Goal: Task Accomplishment & Management: Complete application form

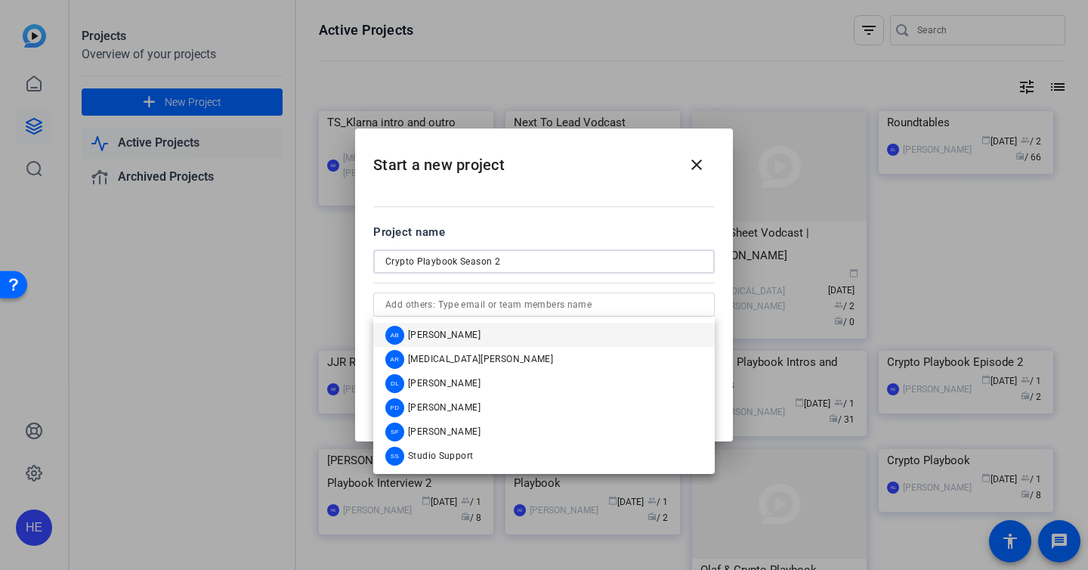
click at [533, 263] on input "Crypto Playbook Season 2" at bounding box center [543, 261] width 317 height 18
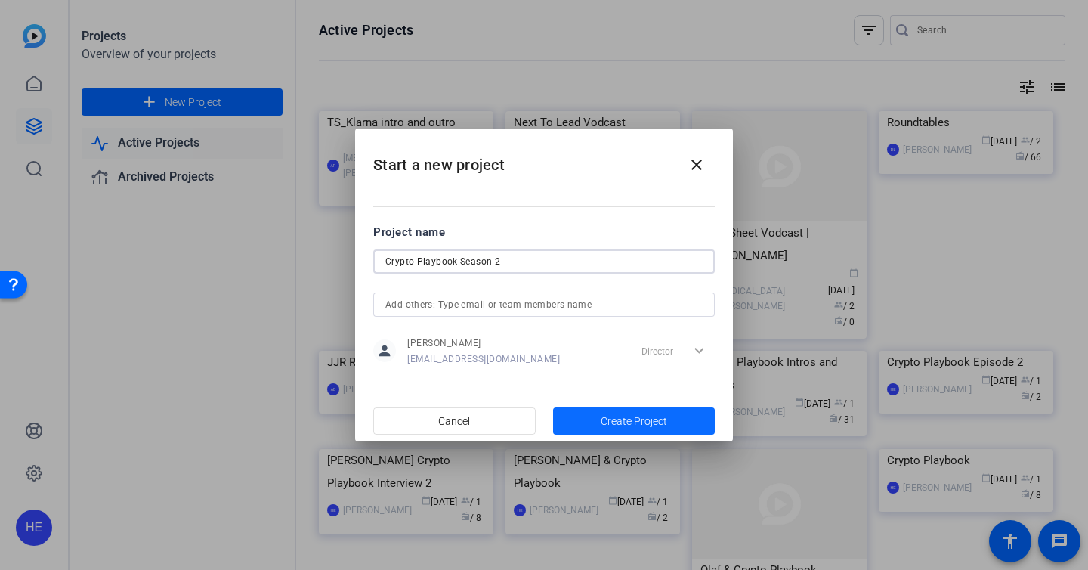
click at [599, 419] on span "button" at bounding box center [634, 421] width 162 height 36
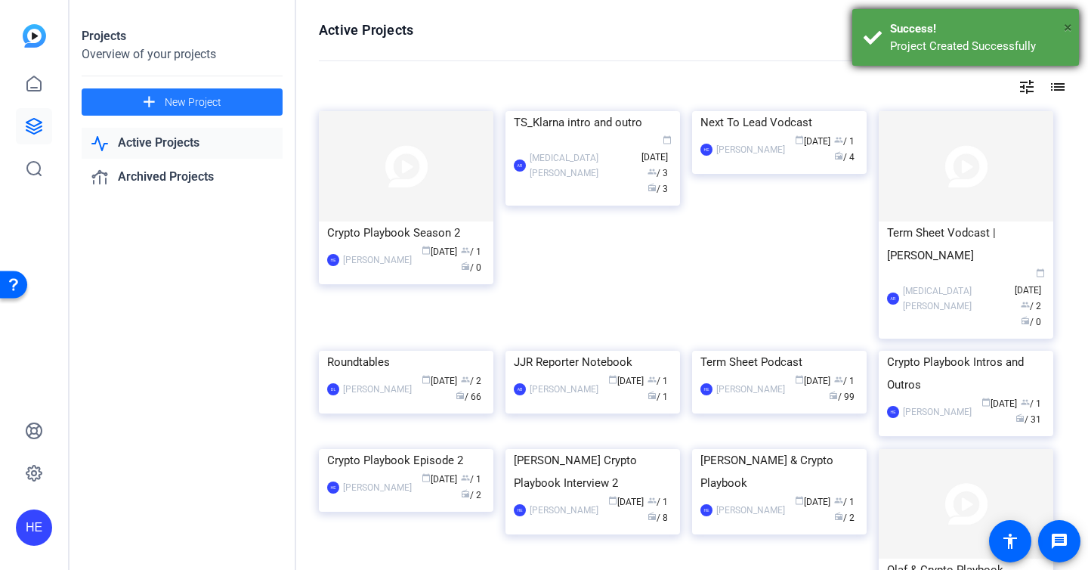
click at [1067, 26] on span "×" at bounding box center [1068, 27] width 8 height 18
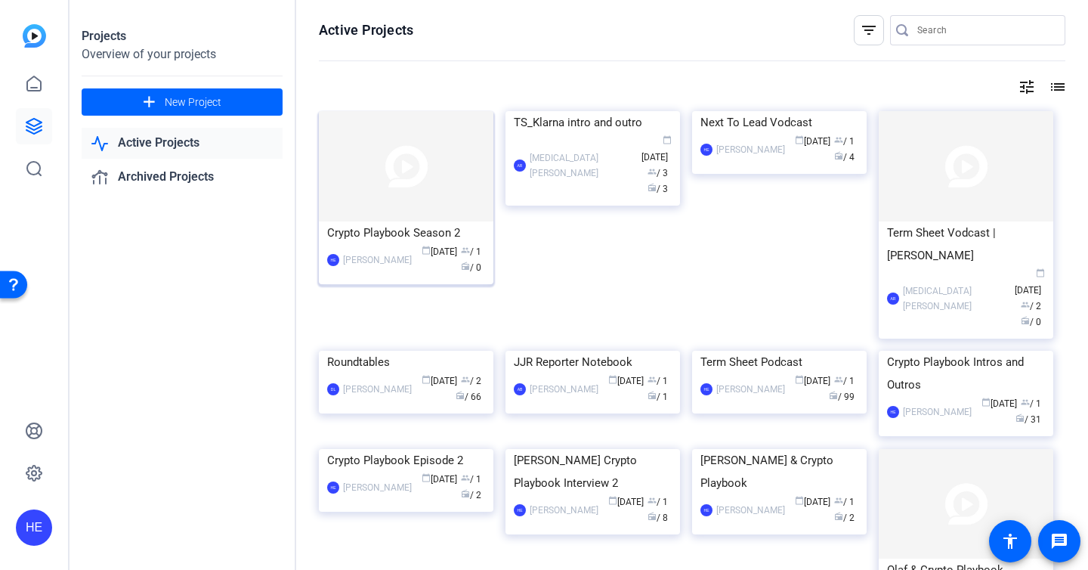
click at [390, 233] on div "Crypto Playbook Season 2" at bounding box center [406, 232] width 158 height 23
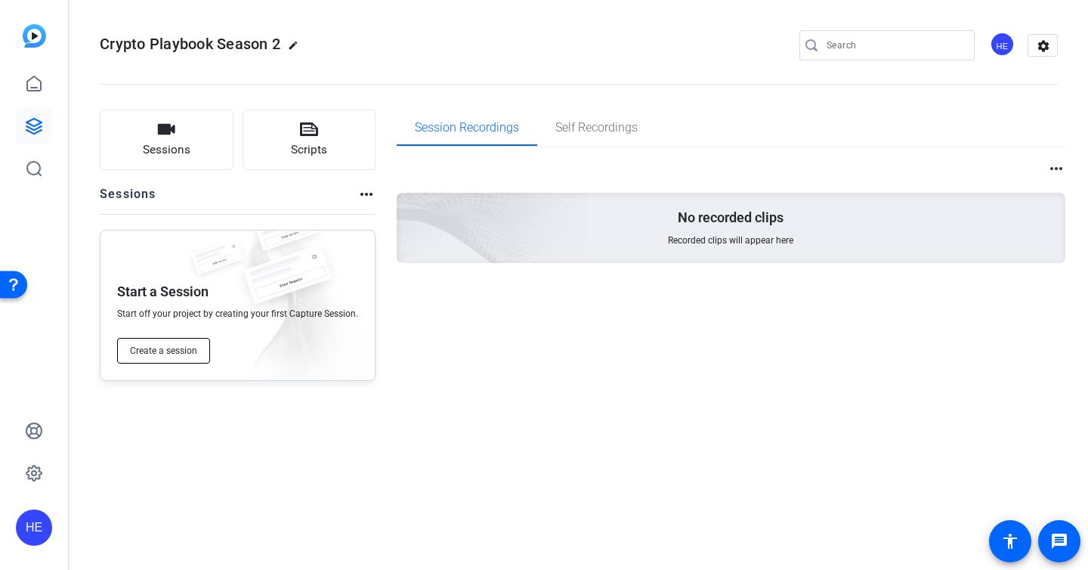
click at [160, 349] on span "Create a session" at bounding box center [163, 350] width 67 height 12
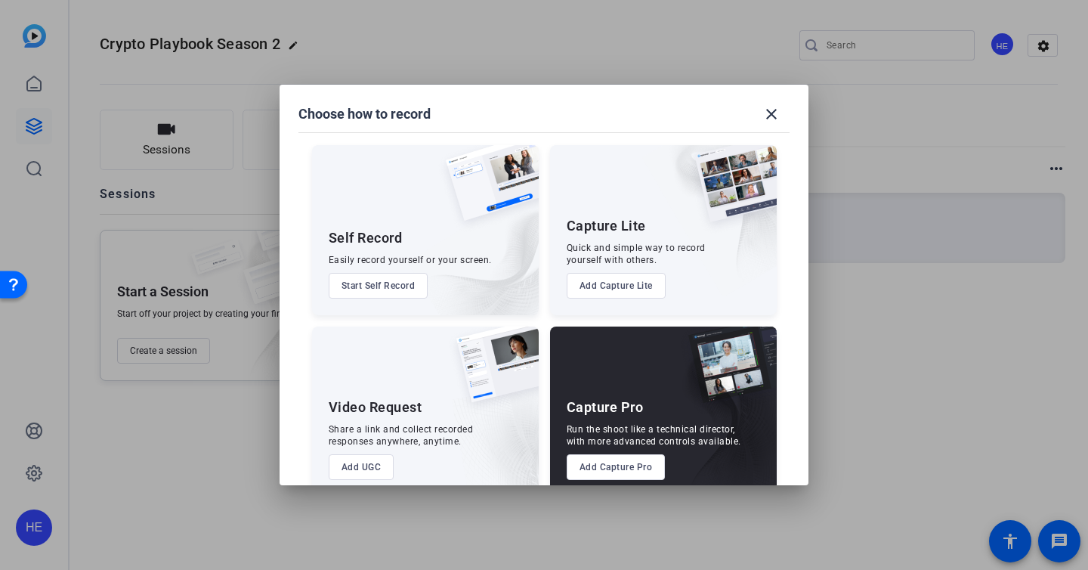
scroll to position [26, 0]
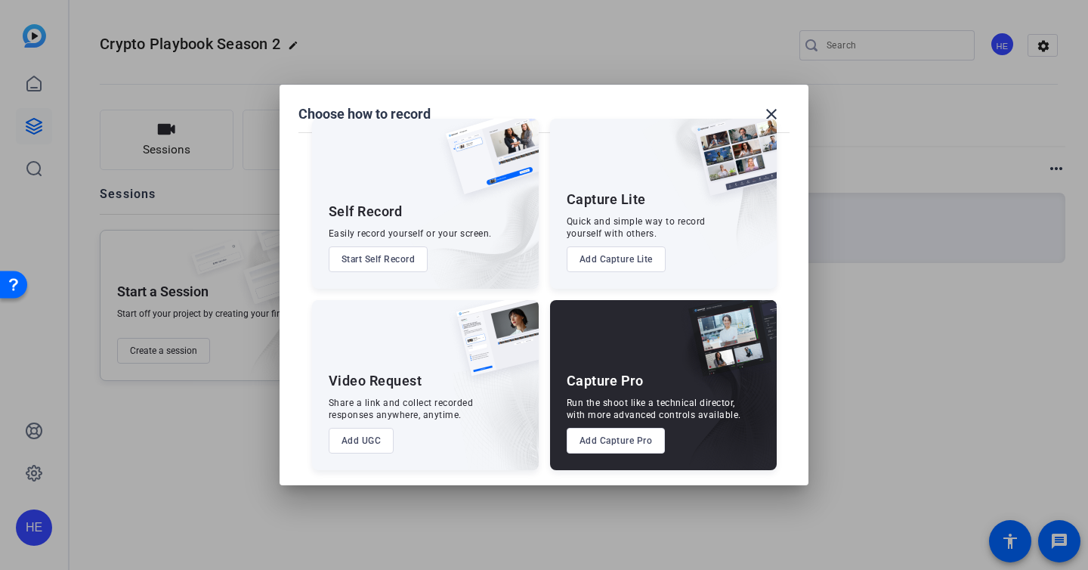
click at [593, 436] on button "Add Capture Pro" at bounding box center [616, 441] width 99 height 26
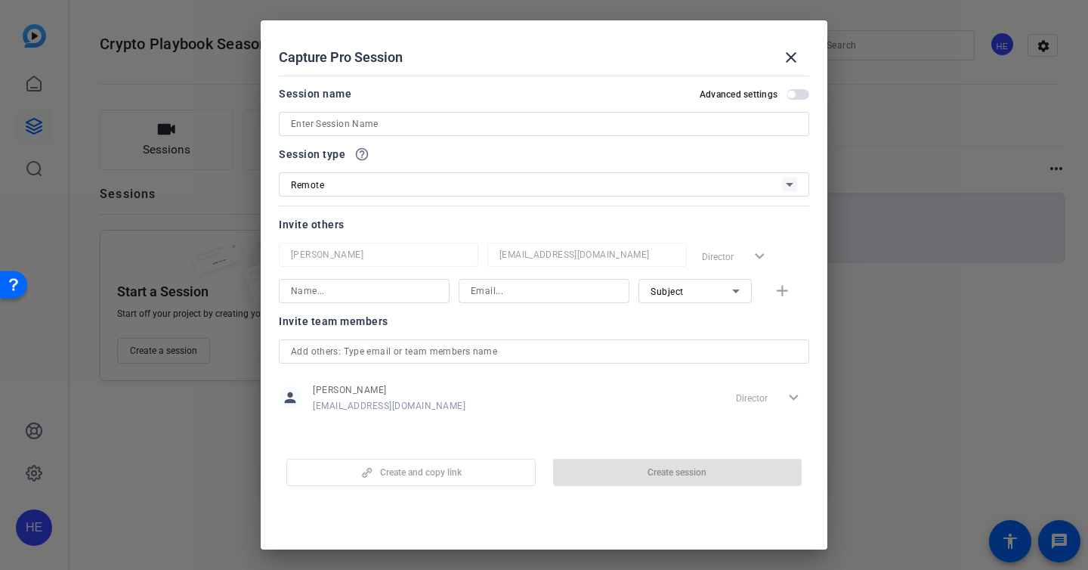
click at [351, 123] on input at bounding box center [544, 124] width 506 height 18
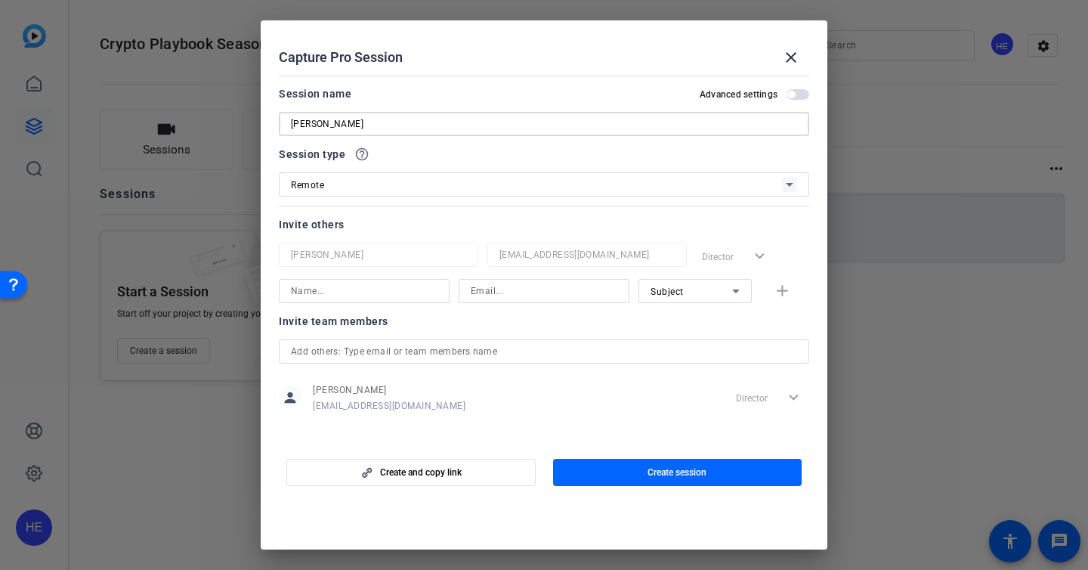
type input "[PERSON_NAME]"
click at [385, 293] on input at bounding box center [364, 291] width 147 height 18
type input "[PERSON_NAME][EMAIL_ADDRESS][PERSON_NAME][DOMAIN_NAME]"
click at [684, 290] on div "Subject" at bounding box center [691, 291] width 82 height 19
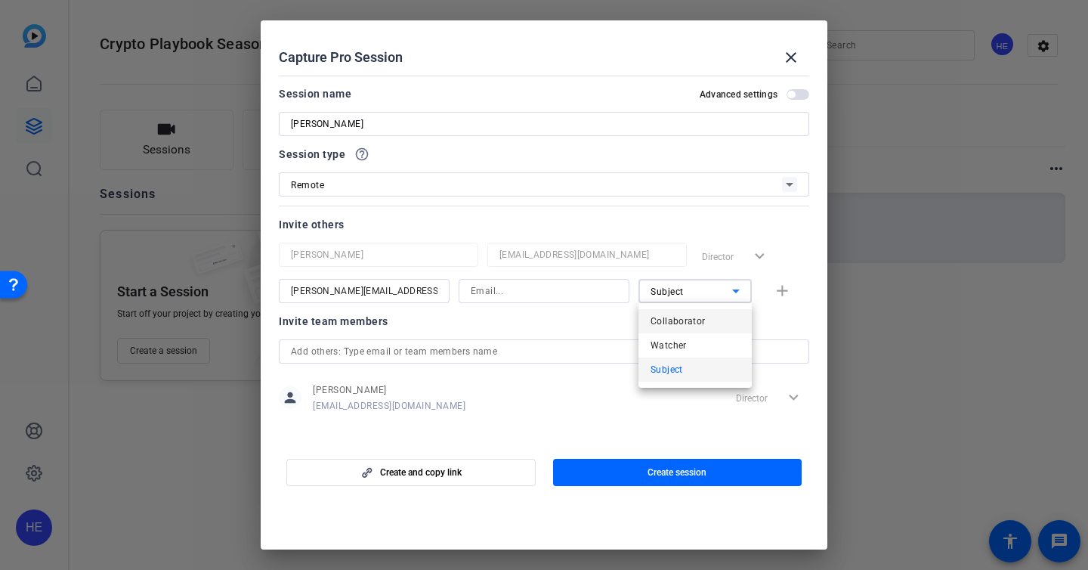
click at [704, 327] on mat-option "Collaborator" at bounding box center [694, 321] width 113 height 24
click at [704, 327] on div "Invite team members" at bounding box center [544, 321] width 530 height 18
click at [718, 286] on div "Collaborator" at bounding box center [691, 291] width 82 height 19
click at [700, 360] on mat-option "Subject" at bounding box center [694, 369] width 113 height 24
click at [653, 390] on div "person [PERSON_NAME] [EMAIL_ADDRESS][DOMAIN_NAME] Director expand_more" at bounding box center [544, 397] width 530 height 38
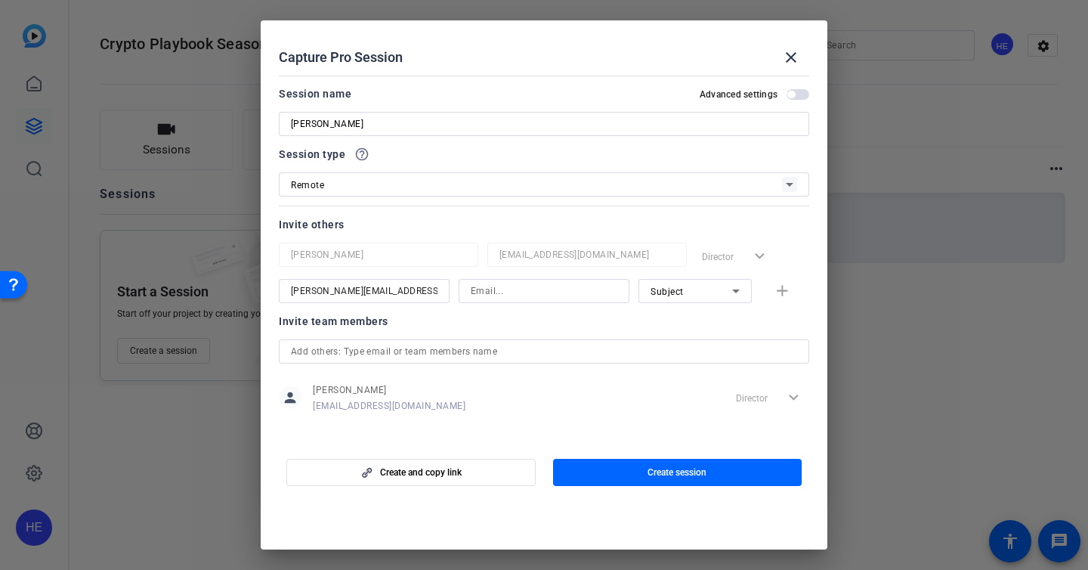
click at [786, 285] on div "[PERSON_NAME][EMAIL_ADDRESS][PERSON_NAME][DOMAIN_NAME] Subject add" at bounding box center [544, 291] width 530 height 24
click at [780, 292] on div "[PERSON_NAME][EMAIL_ADDRESS][PERSON_NAME][DOMAIN_NAME] Subject add" at bounding box center [544, 291] width 530 height 24
click at [782, 289] on div "[PERSON_NAME][EMAIL_ADDRESS][PERSON_NAME][DOMAIN_NAME] Subject add" at bounding box center [544, 291] width 530 height 24
click at [587, 295] on input at bounding box center [544, 291] width 147 height 18
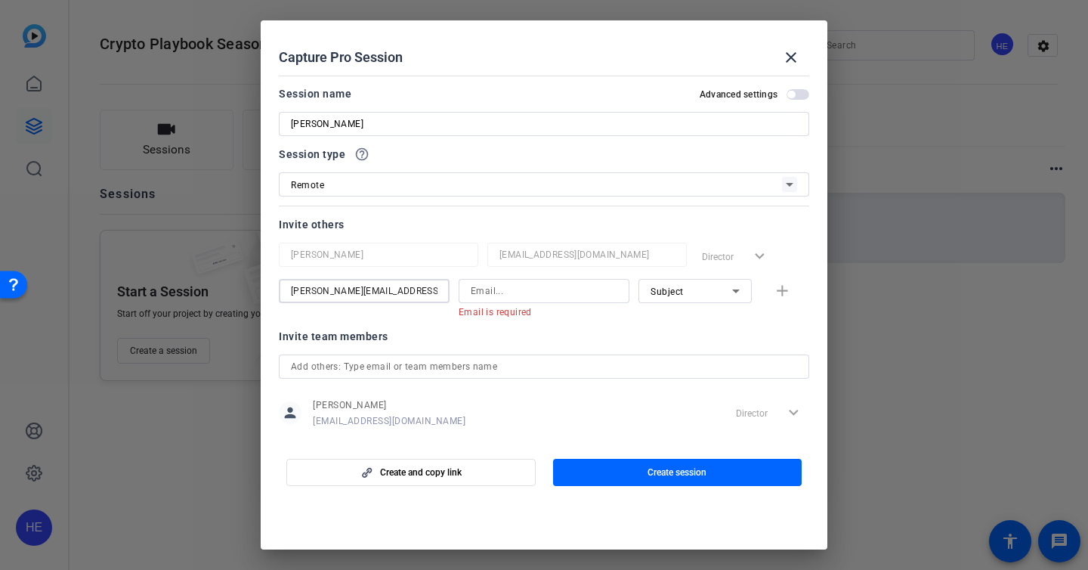
click at [404, 291] on input "[PERSON_NAME][EMAIL_ADDRESS][PERSON_NAME][DOMAIN_NAME]" at bounding box center [364, 291] width 147 height 18
click at [601, 303] on mat-error "Email is required" at bounding box center [538, 311] width 159 height 17
click at [571, 296] on input at bounding box center [544, 291] width 147 height 18
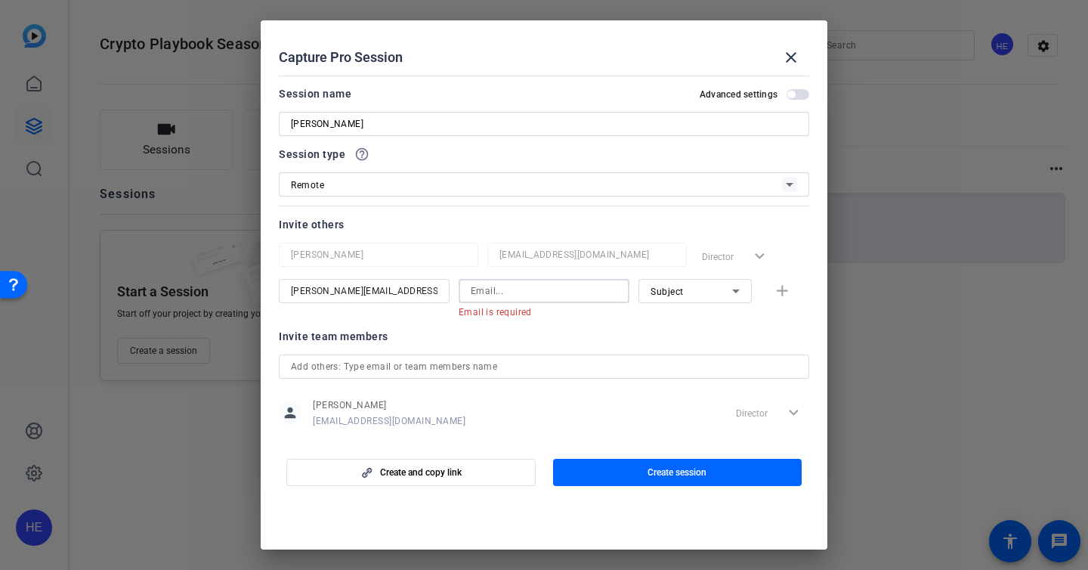
paste input "[PERSON_NAME][EMAIL_ADDRESS][PERSON_NAME][DOMAIN_NAME]"
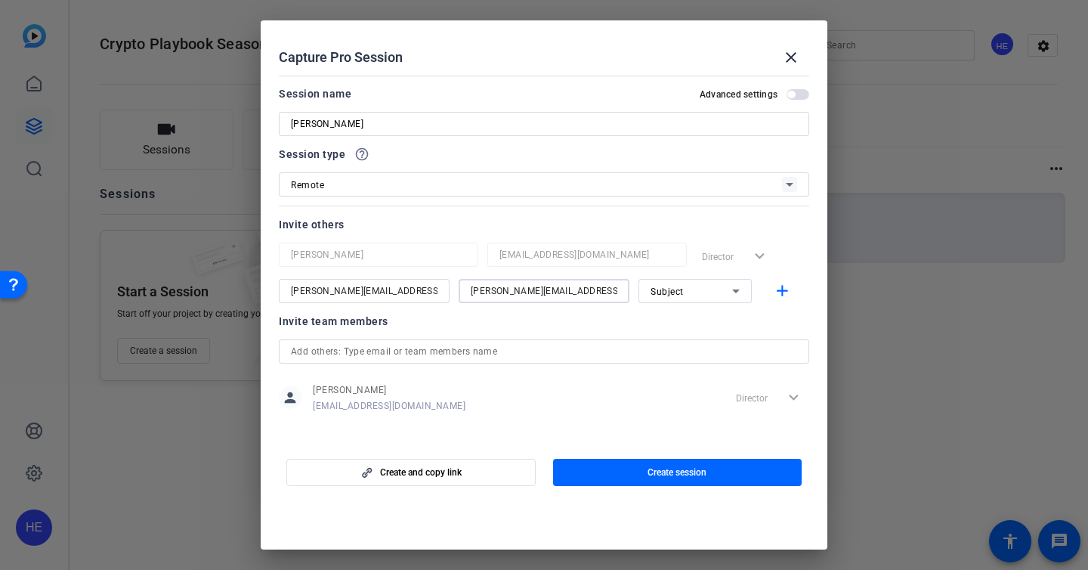
type input "[PERSON_NAME][EMAIL_ADDRESS][PERSON_NAME][DOMAIN_NAME]"
click at [409, 298] on input "[PERSON_NAME][EMAIL_ADDRESS][PERSON_NAME][DOMAIN_NAME]" at bounding box center [364, 291] width 147 height 18
type input "[PERSON_NAME]"
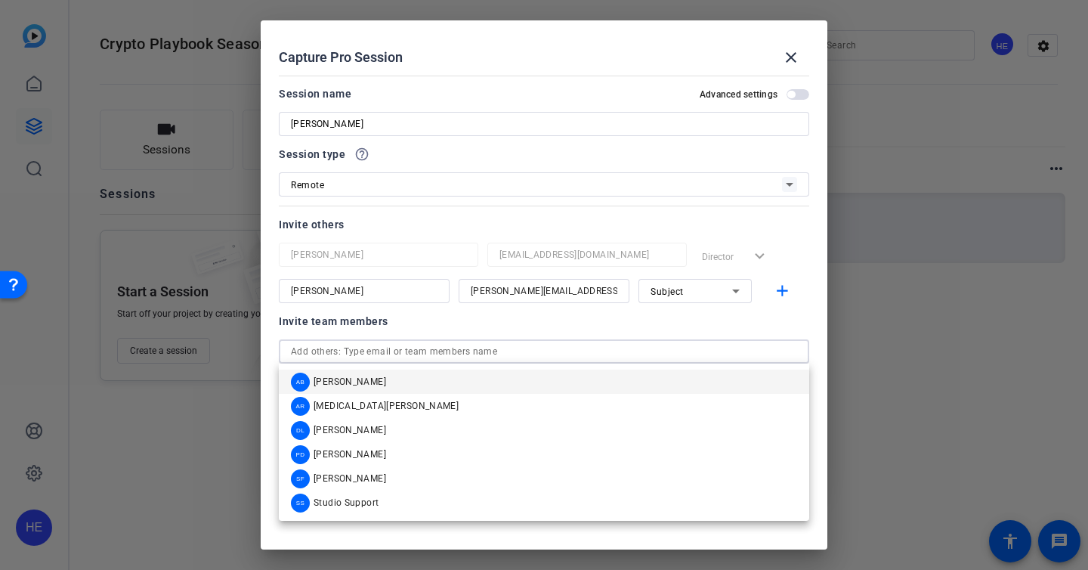
click at [375, 355] on input "text" at bounding box center [544, 351] width 506 height 18
click at [771, 296] on span "button" at bounding box center [785, 291] width 48 height 36
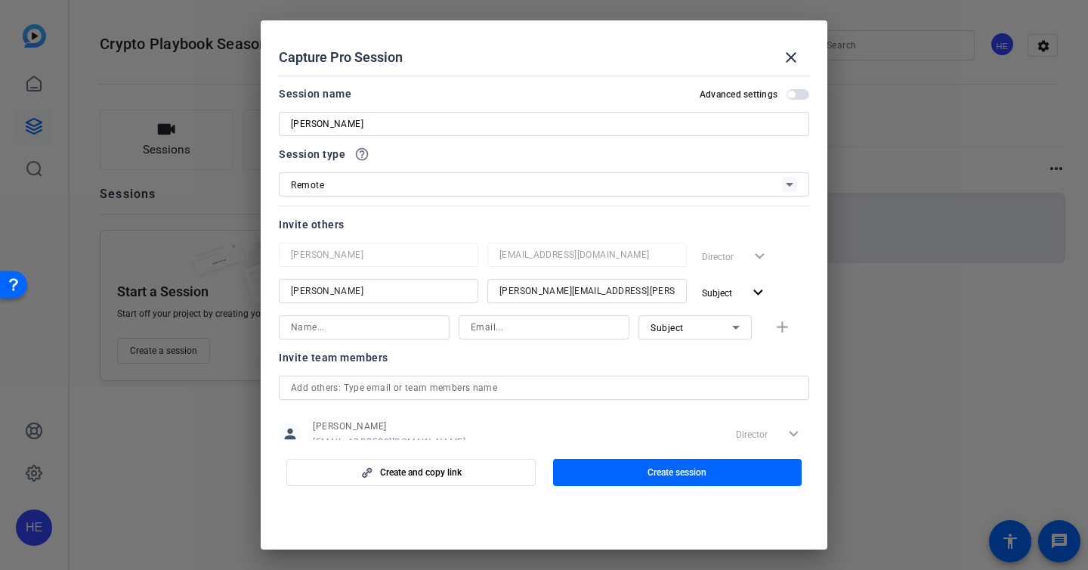
click at [397, 339] on div at bounding box center [364, 347] width 171 height 17
click at [391, 328] on input at bounding box center [364, 327] width 147 height 18
type input "[PERSON_NAME]"
click at [555, 335] on input at bounding box center [544, 327] width 147 height 18
paste input "[PERSON_NAME][EMAIL_ADDRESS][DOMAIN_NAME]"
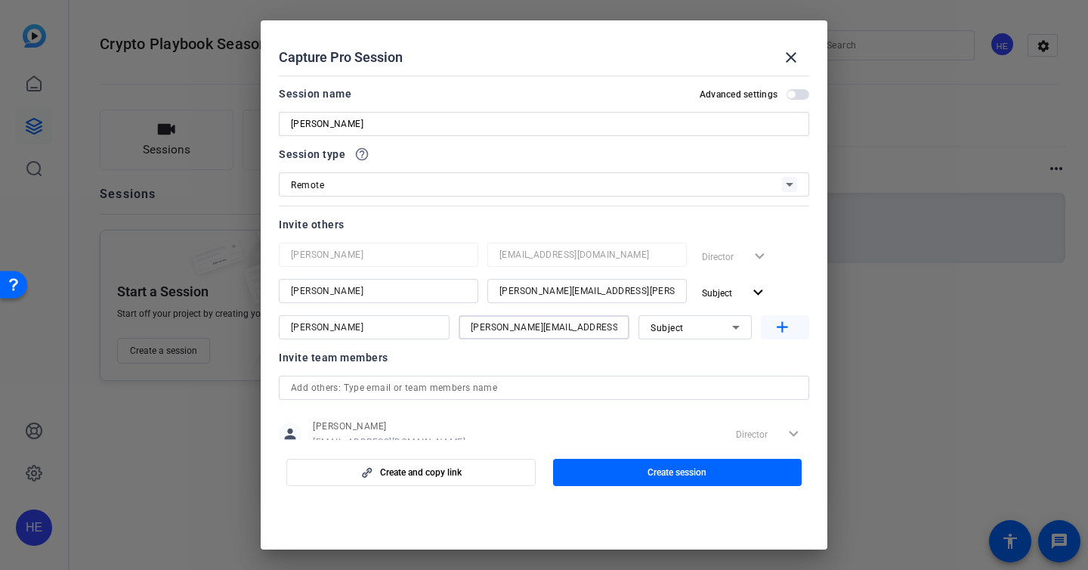
type input "[PERSON_NAME][EMAIL_ADDRESS][DOMAIN_NAME]"
click at [782, 332] on mat-icon "add" at bounding box center [782, 327] width 19 height 19
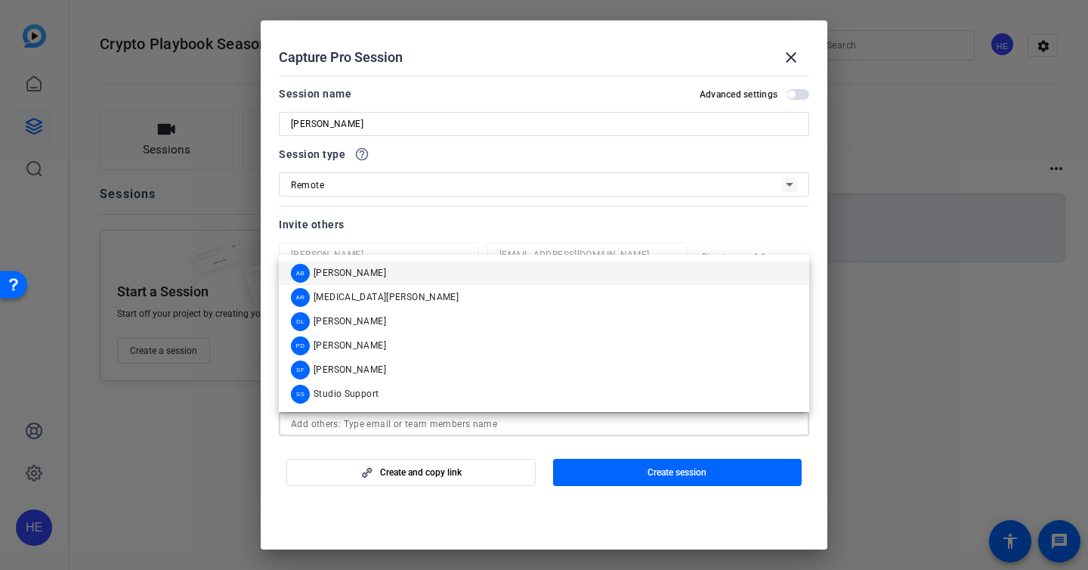
click at [375, 424] on input "text" at bounding box center [544, 424] width 506 height 18
click at [347, 116] on input "[PERSON_NAME]" at bounding box center [544, 124] width 506 height 18
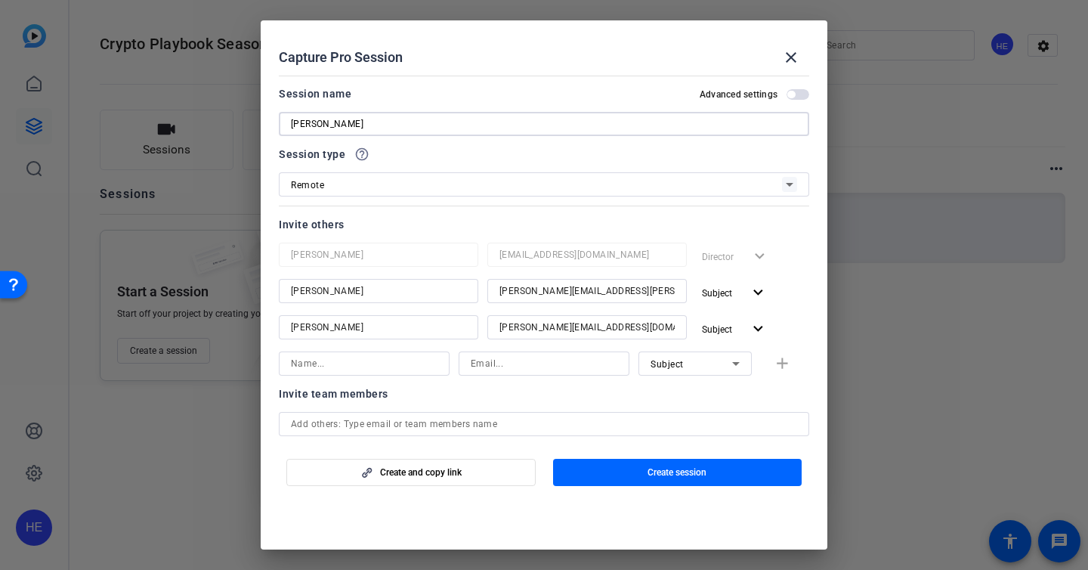
click at [291, 124] on input "[PERSON_NAME]" at bounding box center [544, 124] width 506 height 18
type input "Interview with [PERSON_NAME]"
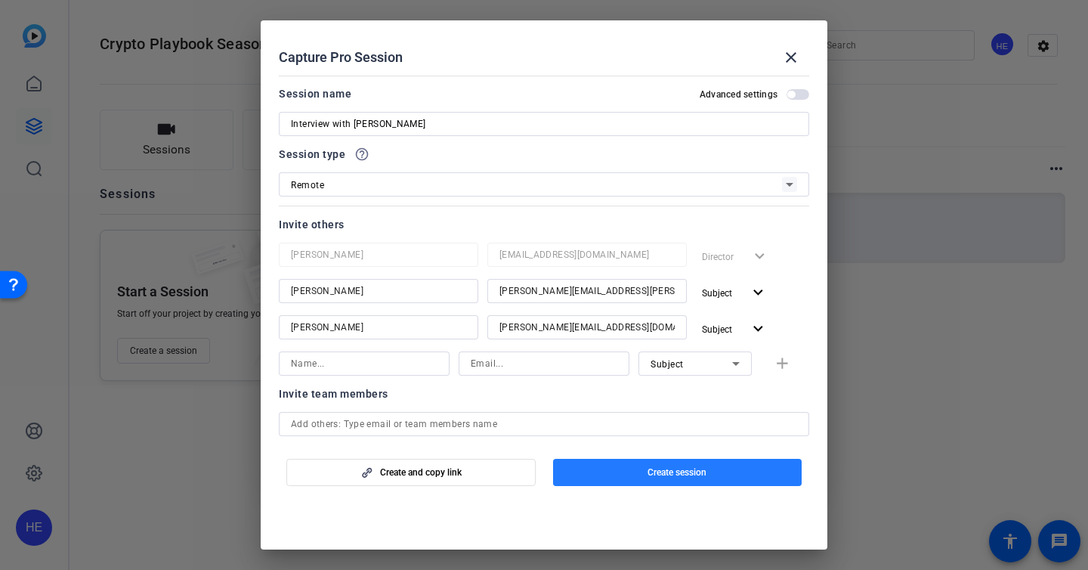
click at [660, 471] on span "Create session" at bounding box center [676, 472] width 59 height 12
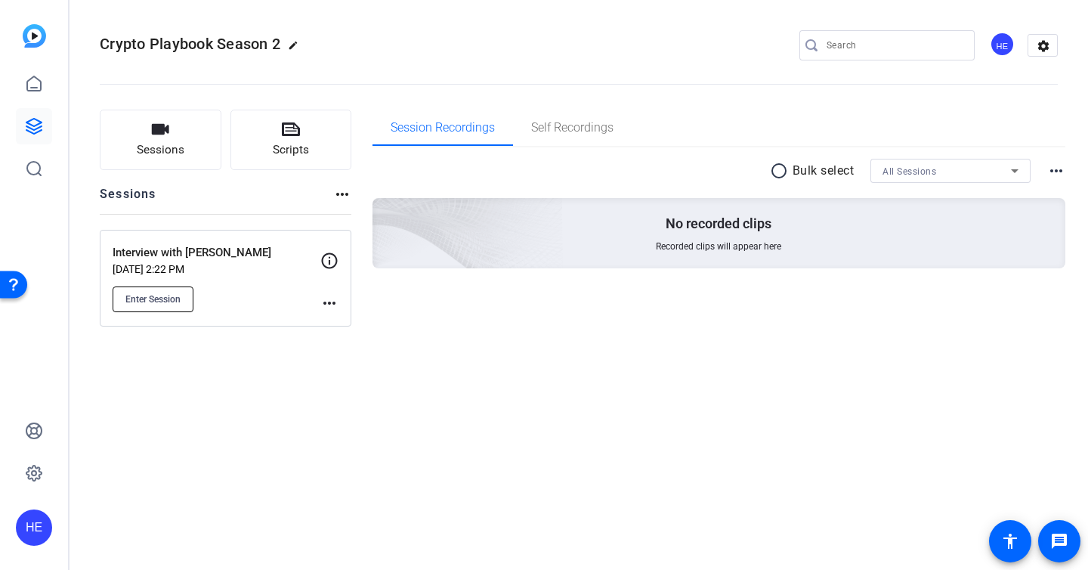
click at [161, 297] on span "Enter Session" at bounding box center [152, 299] width 55 height 12
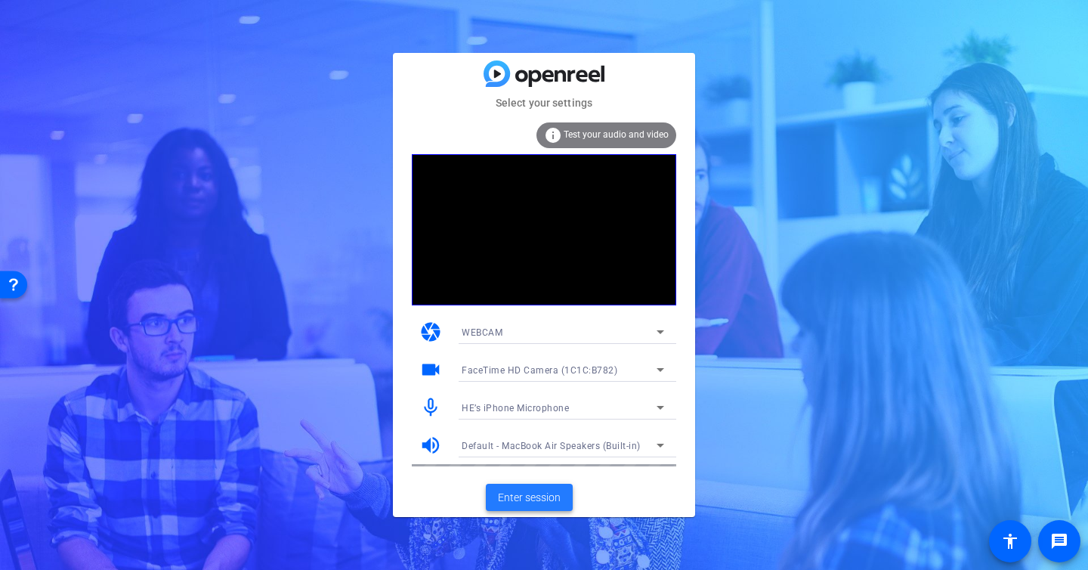
click at [518, 499] on span "Enter session" at bounding box center [529, 498] width 63 height 16
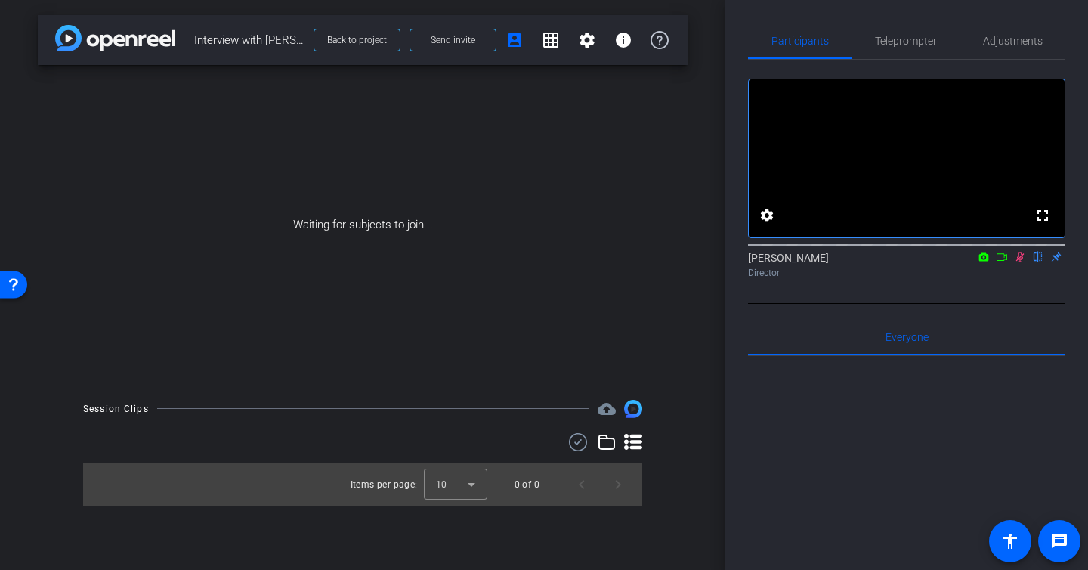
click at [1002, 262] on icon at bounding box center [1002, 257] width 12 height 11
click at [1015, 261] on icon at bounding box center [1019, 256] width 8 height 8
click at [1000, 262] on icon at bounding box center [1002, 257] width 12 height 11
click at [442, 34] on span "Send invite" at bounding box center [453, 40] width 45 height 12
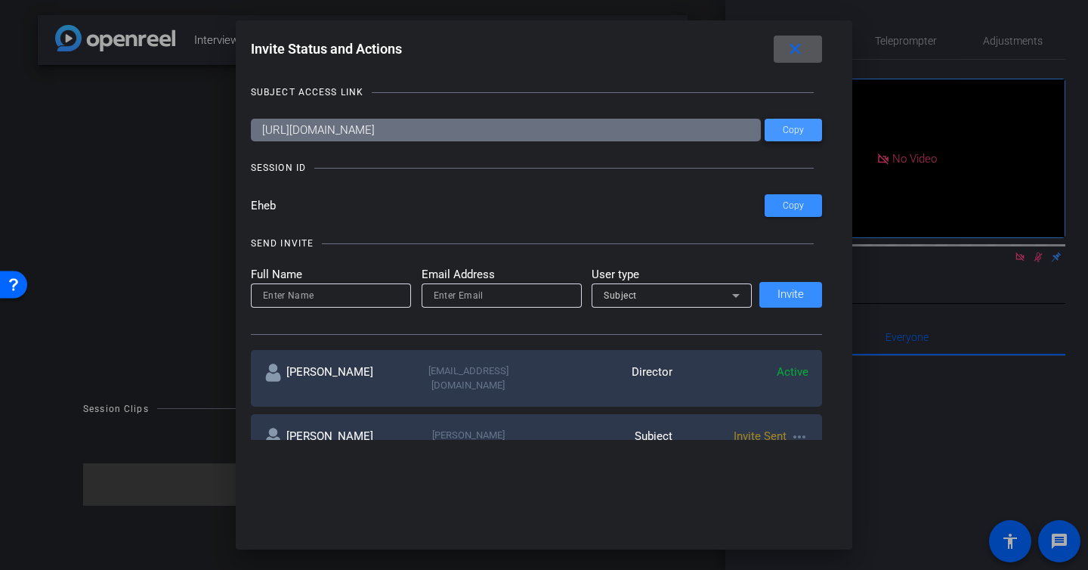
click at [789, 145] on span at bounding box center [792, 130] width 57 height 36
click at [801, 129] on span "Copy" at bounding box center [793, 130] width 21 height 11
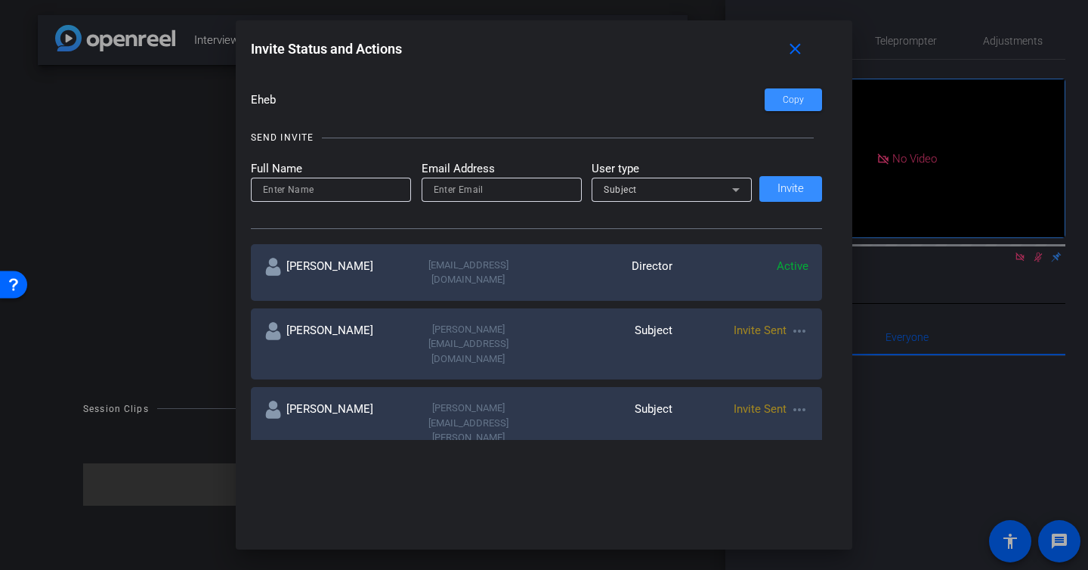
scroll to position [219, 0]
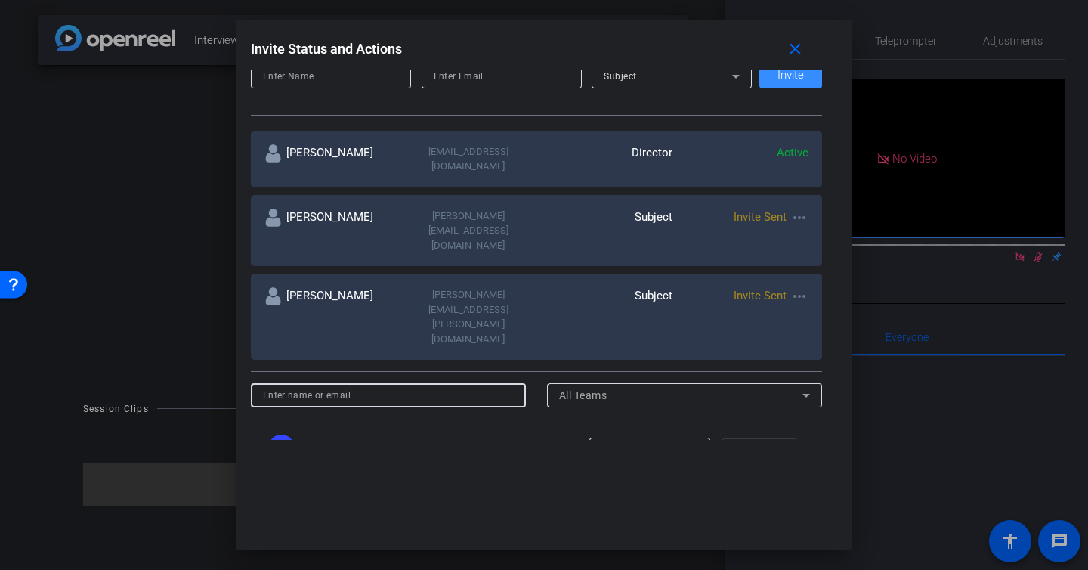
click at [452, 386] on input at bounding box center [389, 395] width 252 height 18
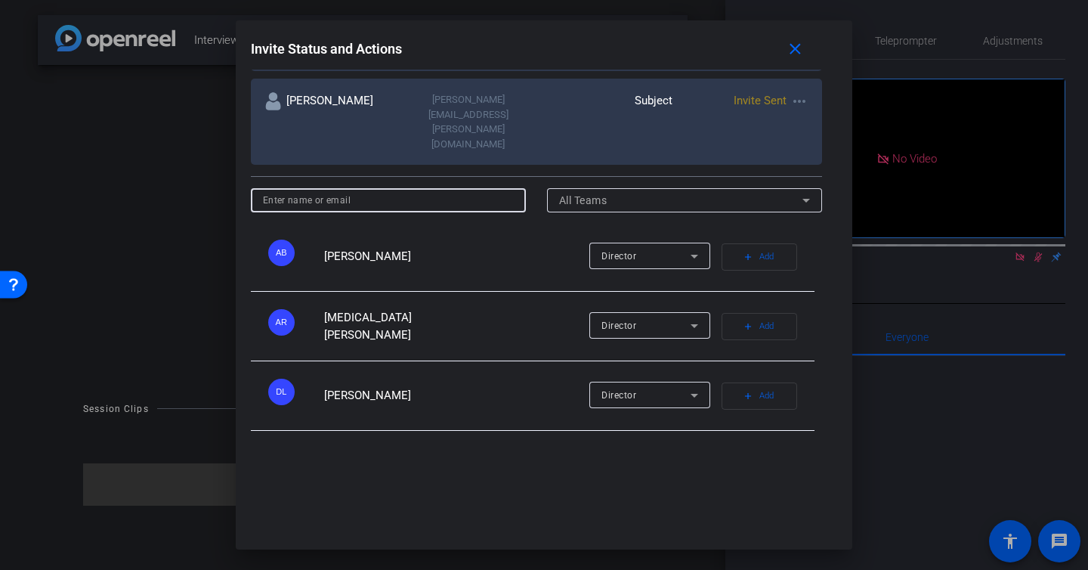
scroll to position [0, 0]
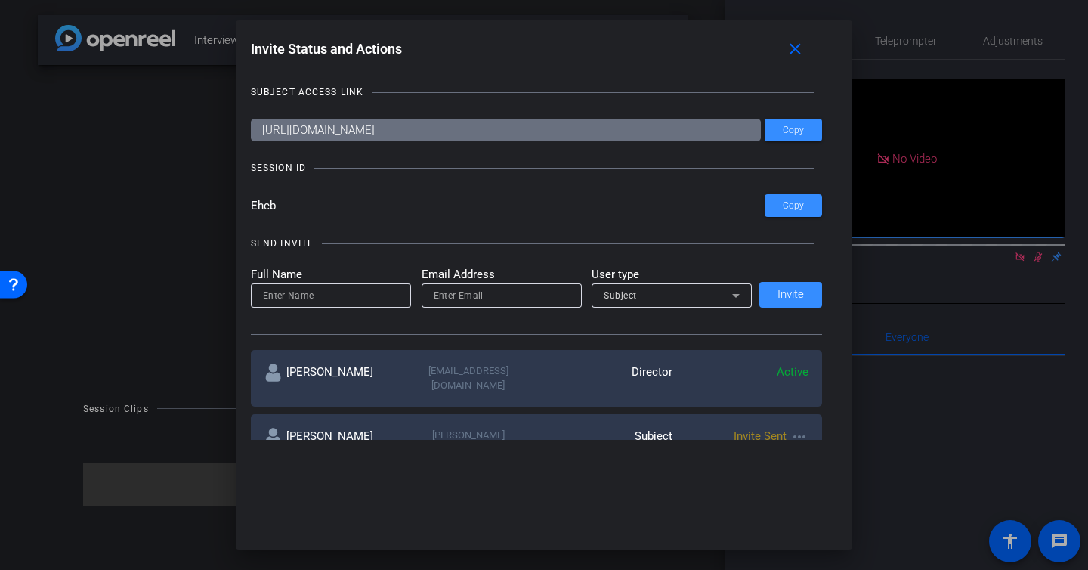
click at [326, 289] on input at bounding box center [331, 295] width 136 height 18
type input "[PERSON_NAME]"
click at [457, 294] on input "email" at bounding box center [502, 295] width 136 height 18
type input "sara.houston@fortune.com"
click at [682, 302] on div "Subject" at bounding box center [668, 295] width 128 height 19
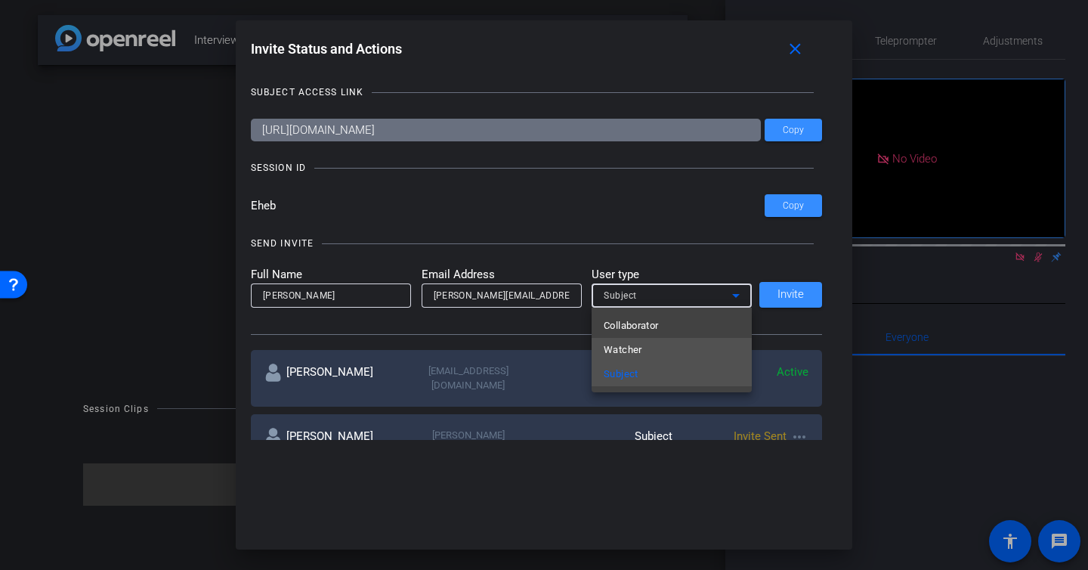
click at [676, 341] on mat-option "Watcher" at bounding box center [671, 350] width 160 height 24
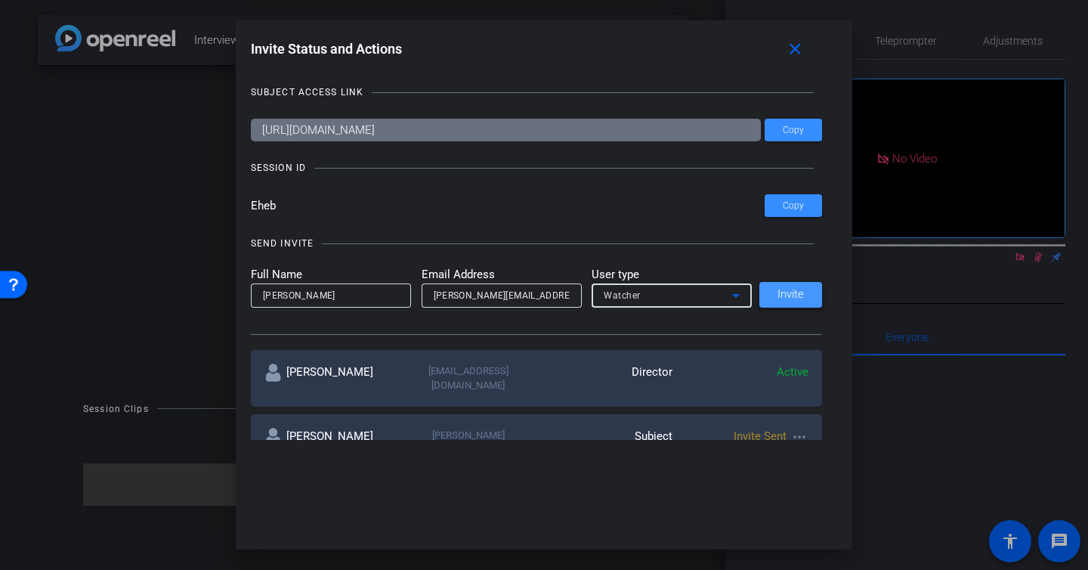
click at [800, 293] on span "Invite" at bounding box center [790, 294] width 26 height 11
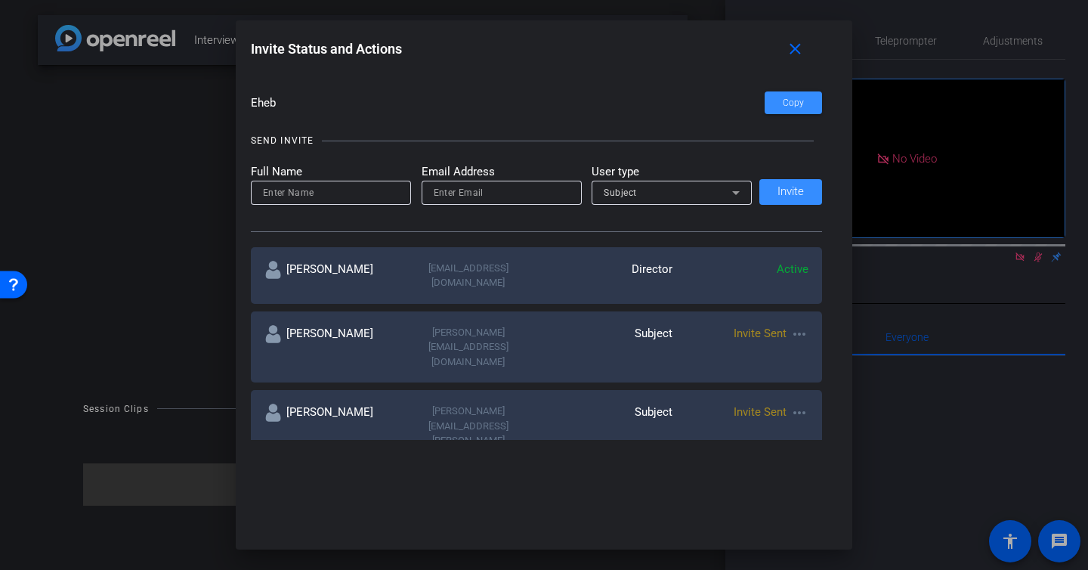
scroll to position [70, 0]
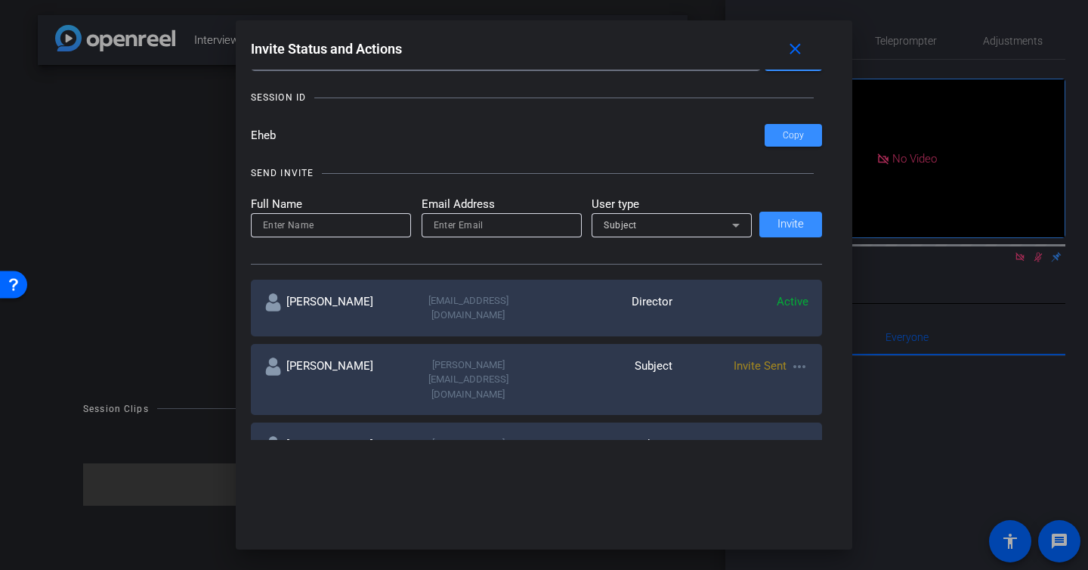
click at [372, 226] on input at bounding box center [331, 225] width 136 height 18
click at [353, 230] on input "Lydia Randa" at bounding box center [331, 225] width 136 height 18
type input "iPad"
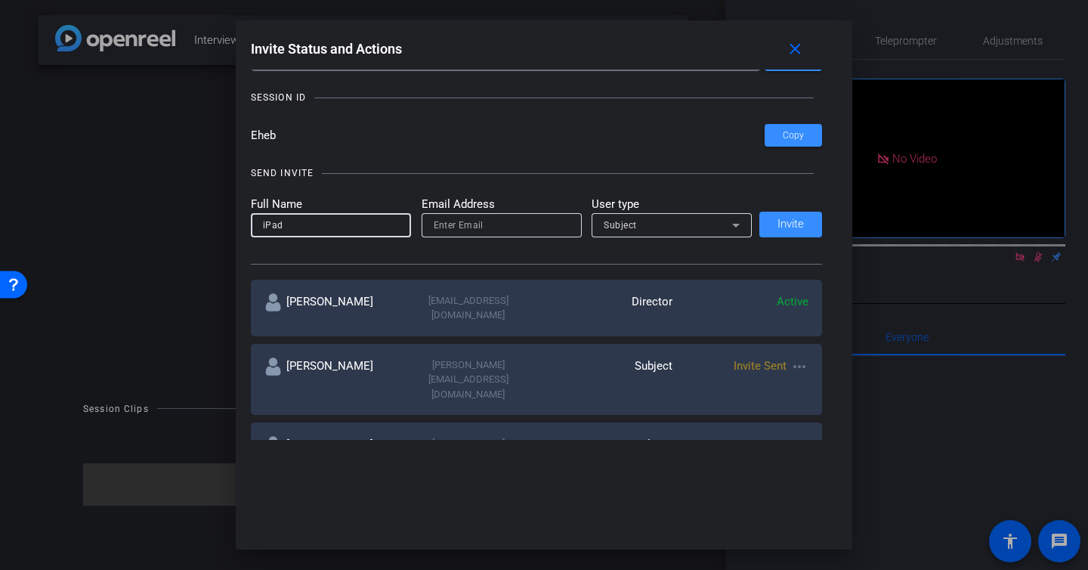
click at [486, 224] on input "email" at bounding box center [502, 225] width 136 height 18
click at [447, 226] on input "email" at bounding box center [502, 225] width 136 height 18
type input "lydia.randall@fortune.com"
click at [635, 222] on span "Subject" at bounding box center [620, 225] width 33 height 11
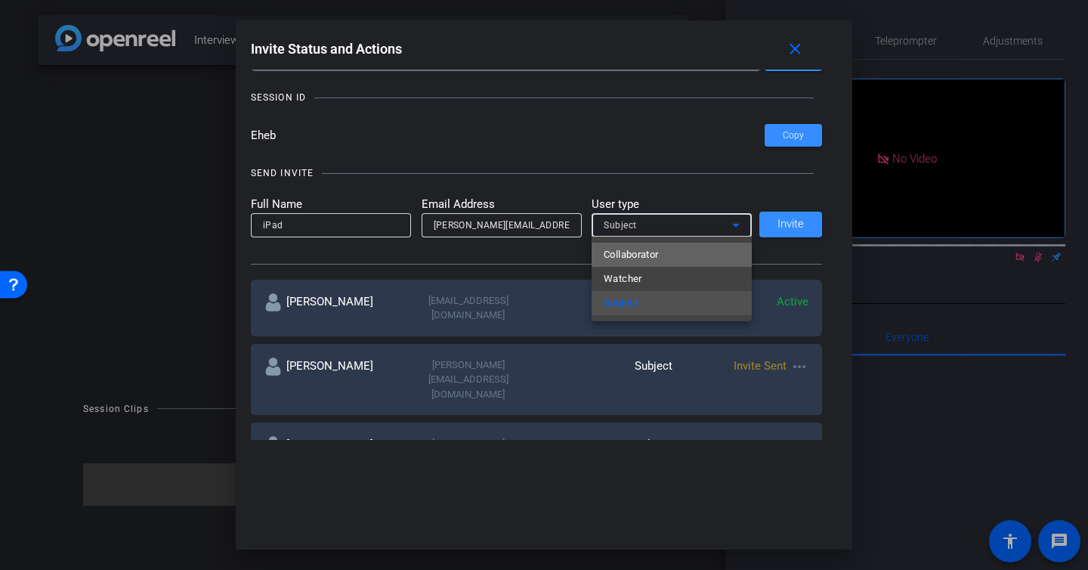
click at [665, 249] on mat-option "Collaborator" at bounding box center [671, 254] width 160 height 24
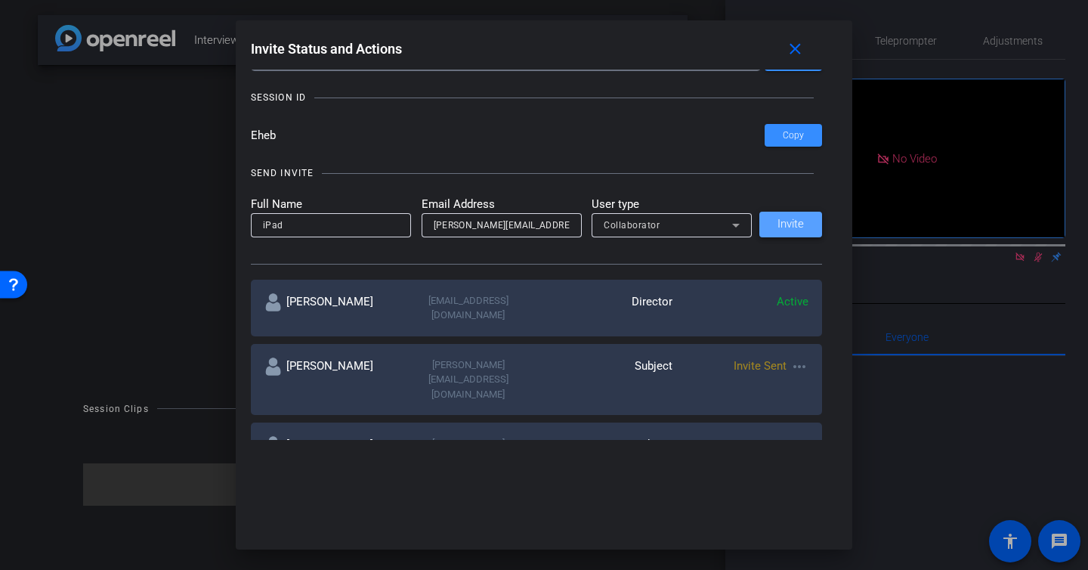
click at [775, 225] on span at bounding box center [790, 224] width 63 height 36
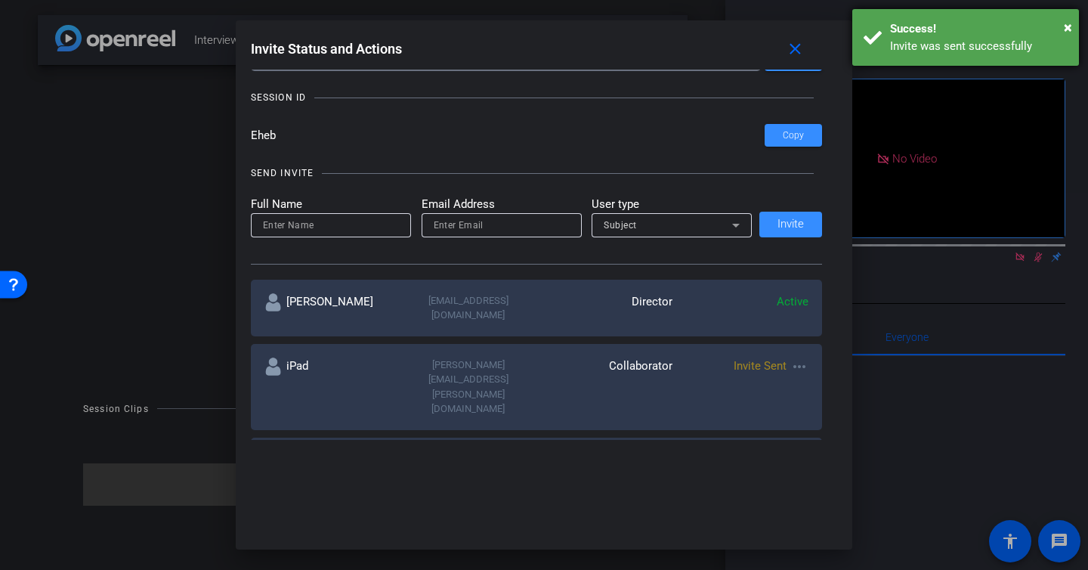
click at [1063, 27] on div "Success!" at bounding box center [979, 28] width 178 height 17
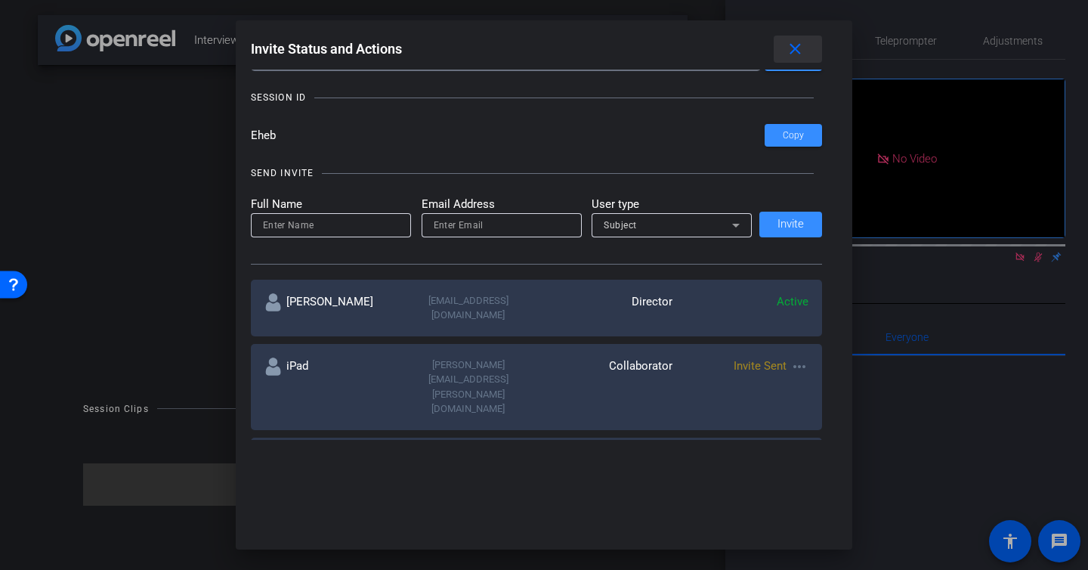
click at [792, 51] on mat-icon "close" at bounding box center [795, 49] width 19 height 19
